Goal: Task Accomplishment & Management: Complete application form

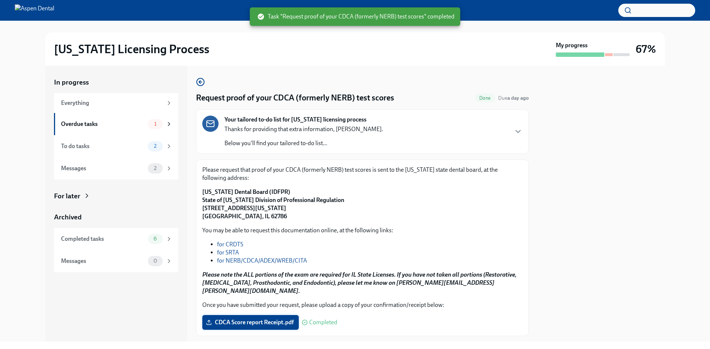
scroll to position [34, 0]
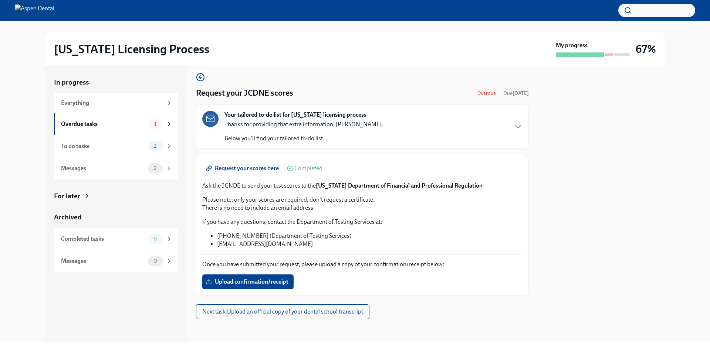
scroll to position [6, 0]
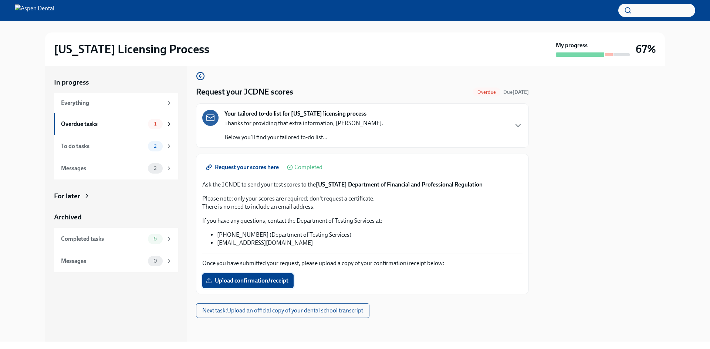
click at [253, 283] on span "Upload confirmation/receipt" at bounding box center [247, 280] width 81 height 7
click at [0, 0] on input "Upload confirmation/receipt" at bounding box center [0, 0] width 0 height 0
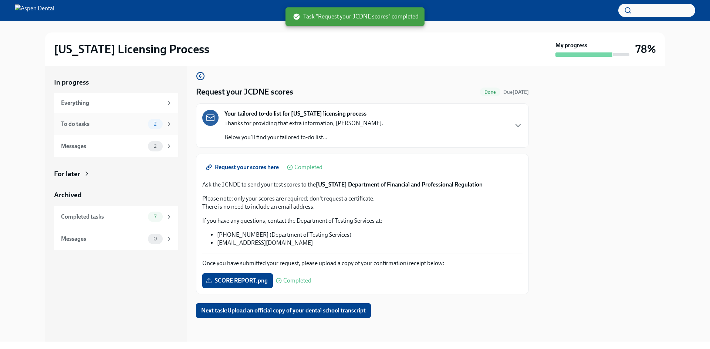
click at [89, 126] on div "To do tasks" at bounding box center [103, 124] width 84 height 8
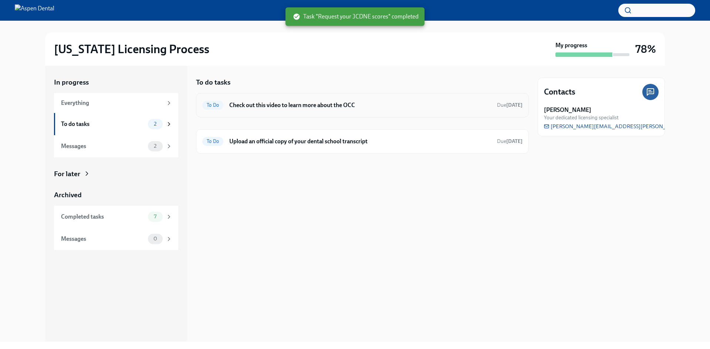
click at [293, 108] on h6 "Check out this video to learn more about the OCC" at bounding box center [360, 105] width 262 height 8
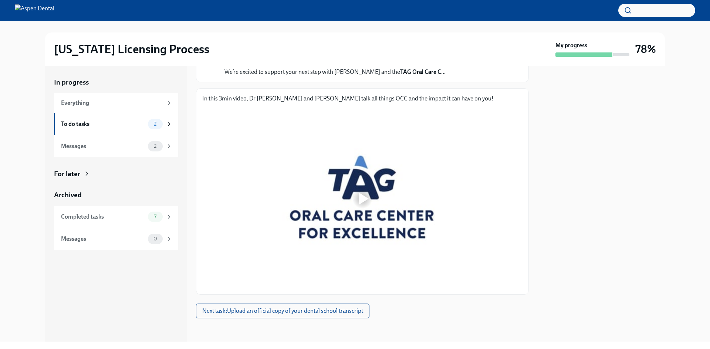
scroll to position [72, 0]
click at [361, 198] on div at bounding box center [364, 199] width 10 height 12
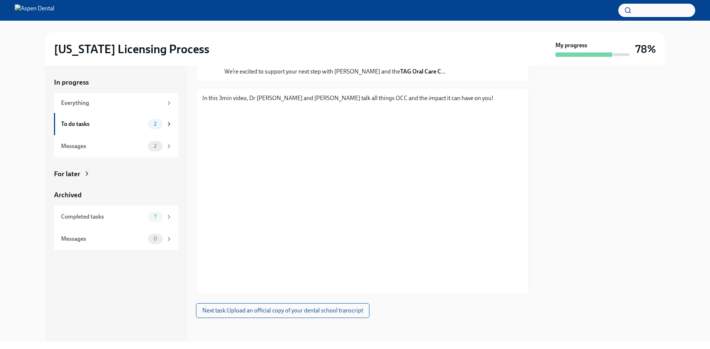
click at [445, 322] on div at bounding box center [362, 330] width 333 height 24
drag, startPoint x: 244, startPoint y: 309, endPoint x: 224, endPoint y: 299, distance: 22.5
click at [244, 309] on span "Next task : Upload an official copy of your dental school transcript" at bounding box center [282, 310] width 161 height 7
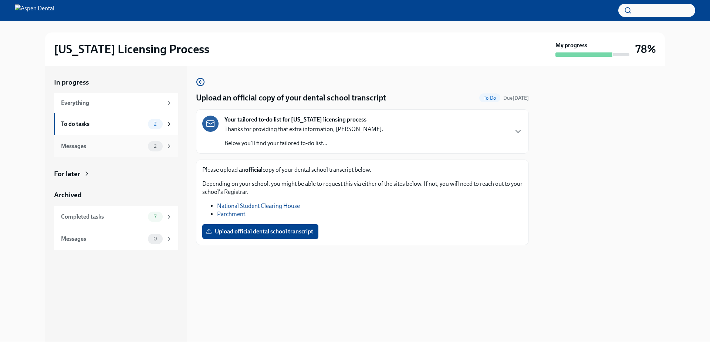
click at [111, 150] on div "Messages" at bounding box center [103, 146] width 84 height 8
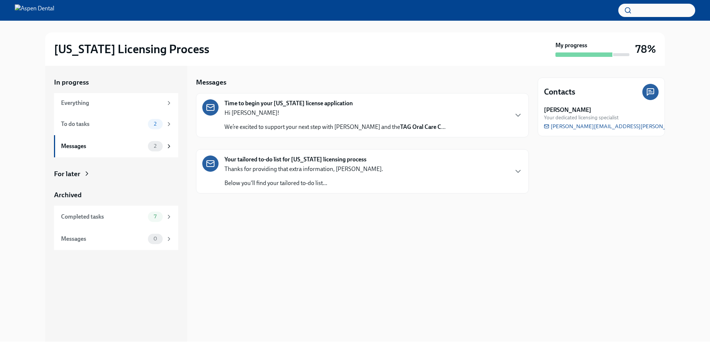
click at [268, 119] on div "Hi Dr. Khurana! We’re excited to support your next step with Aspen Dental and t…" at bounding box center [334, 120] width 221 height 22
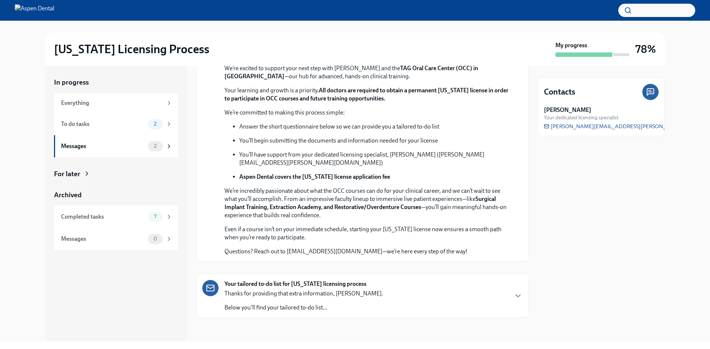
scroll to position [164, 0]
click at [87, 147] on div "Messages" at bounding box center [103, 146] width 84 height 8
click at [169, 147] on icon at bounding box center [169, 146] width 7 height 7
click at [343, 301] on div "Thanks for providing that extra information, Dr Khurana. Below you'll find your…" at bounding box center [303, 301] width 159 height 22
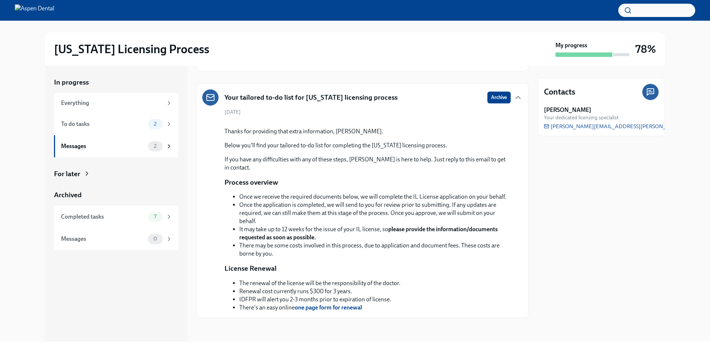
scroll to position [439, 0]
click at [99, 120] on div "To do tasks" at bounding box center [103, 124] width 84 height 8
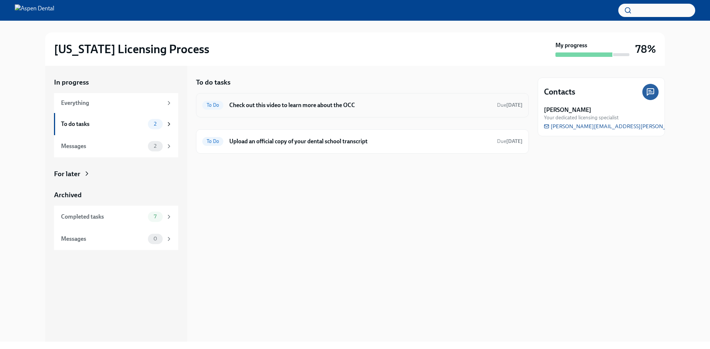
click at [211, 103] on span "To Do" at bounding box center [212, 105] width 21 height 6
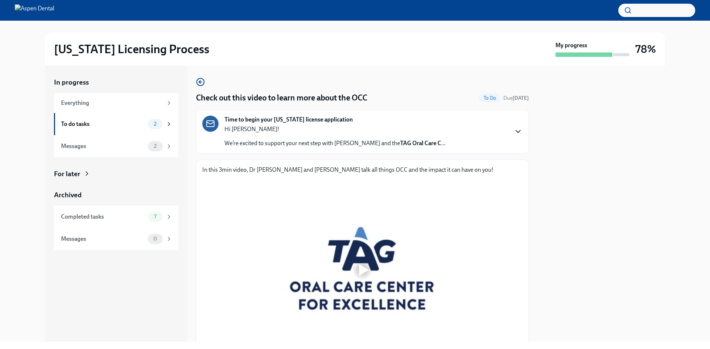
click at [513, 133] on icon "button" at bounding box center [517, 131] width 9 height 9
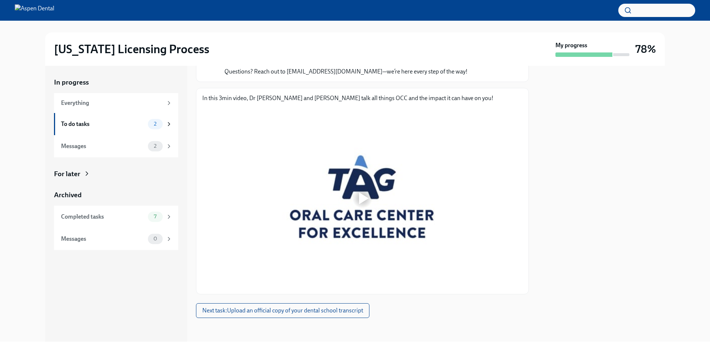
scroll to position [360, 0]
click at [359, 201] on div at bounding box center [364, 199] width 10 height 12
